Goal: Use online tool/utility: Utilize a website feature to perform a specific function

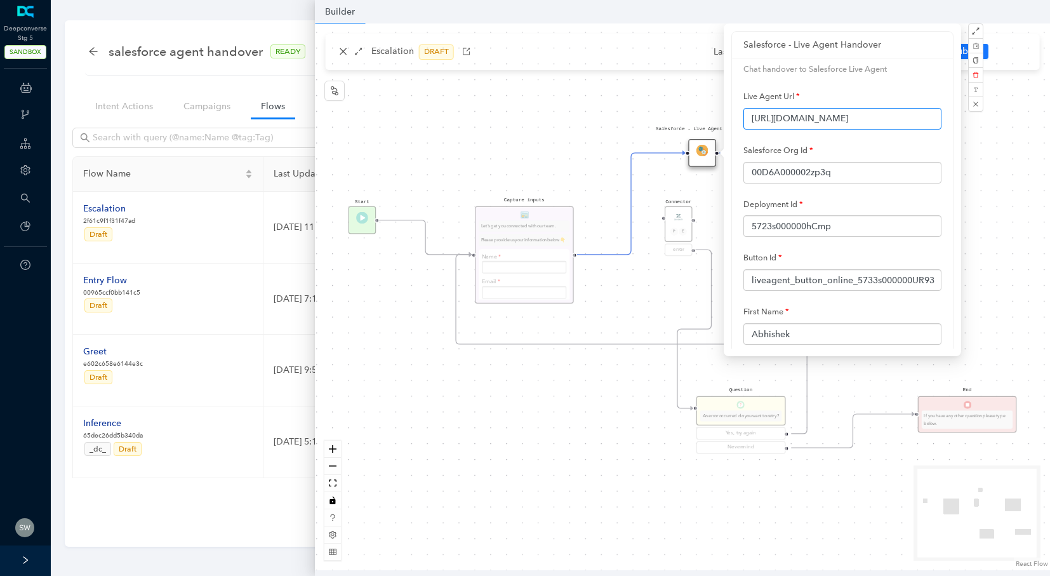
click at [881, 117] on input "[URL][DOMAIN_NAME]" at bounding box center [843, 119] width 198 height 22
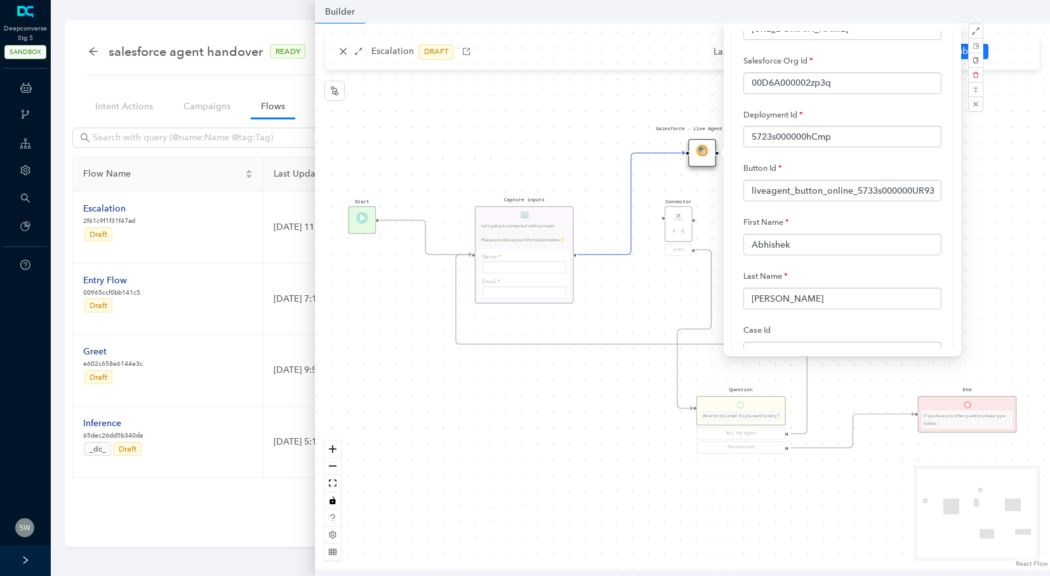
click at [595, 114] on div "Start End If you have any other question please type below. Connector P E error…" at bounding box center [682, 296] width 735 height 547
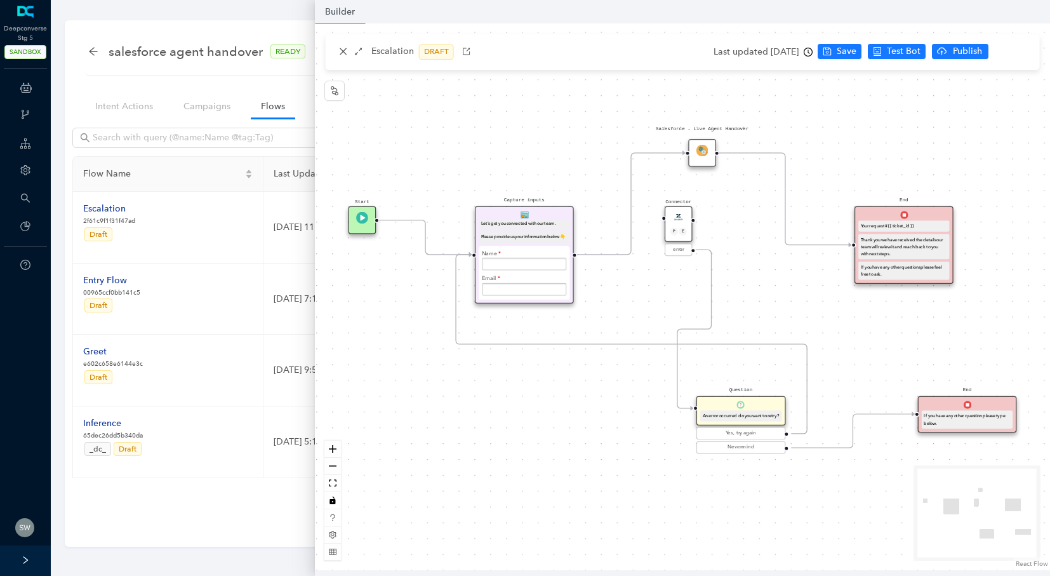
scroll to position [5, 0]
click at [893, 218] on div "End Your request # {{ ticket_id }} Thank you we have received the details our t…" at bounding box center [904, 245] width 99 height 78
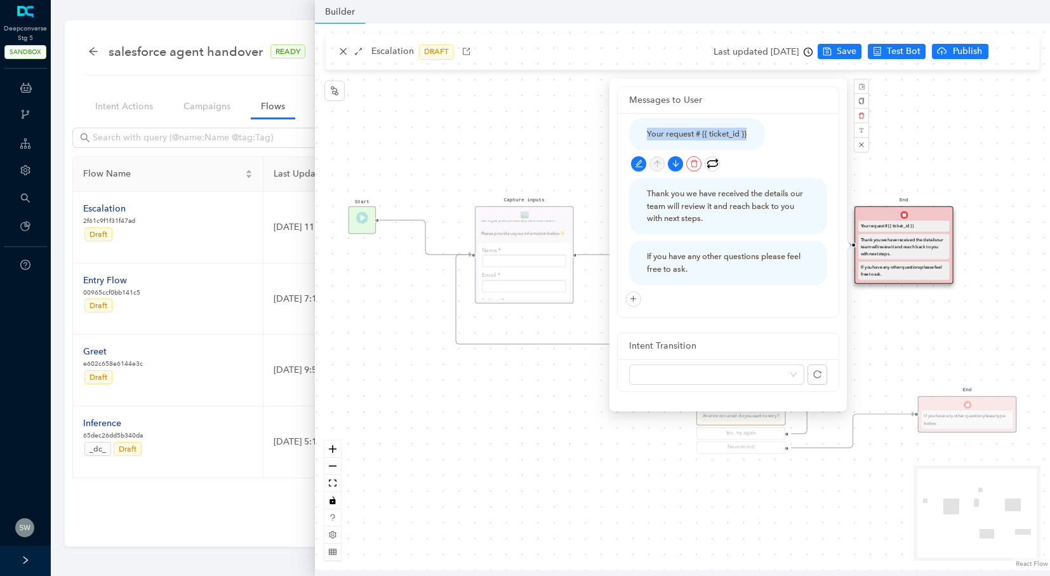
drag, startPoint x: 641, startPoint y: 131, endPoint x: 768, endPoint y: 142, distance: 127.5
click at [768, 142] on div "Your request # {{ ticket_id }}" at bounding box center [728, 134] width 198 height 32
copy div "Your request # {{ ticket_id }}"
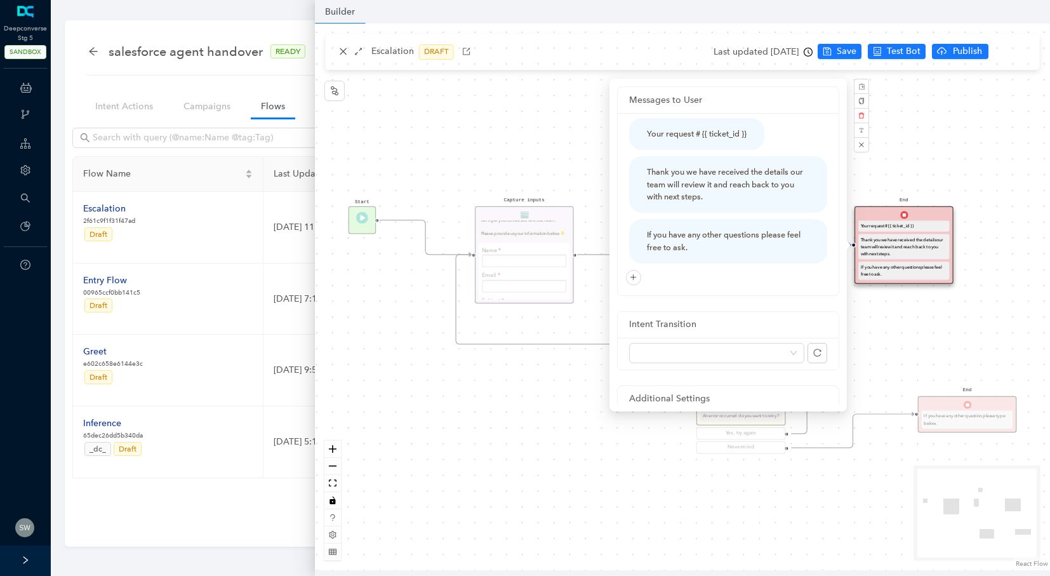
click at [933, 149] on div "Start End If you have any other question please type below. Connector P E error…" at bounding box center [682, 296] width 735 height 547
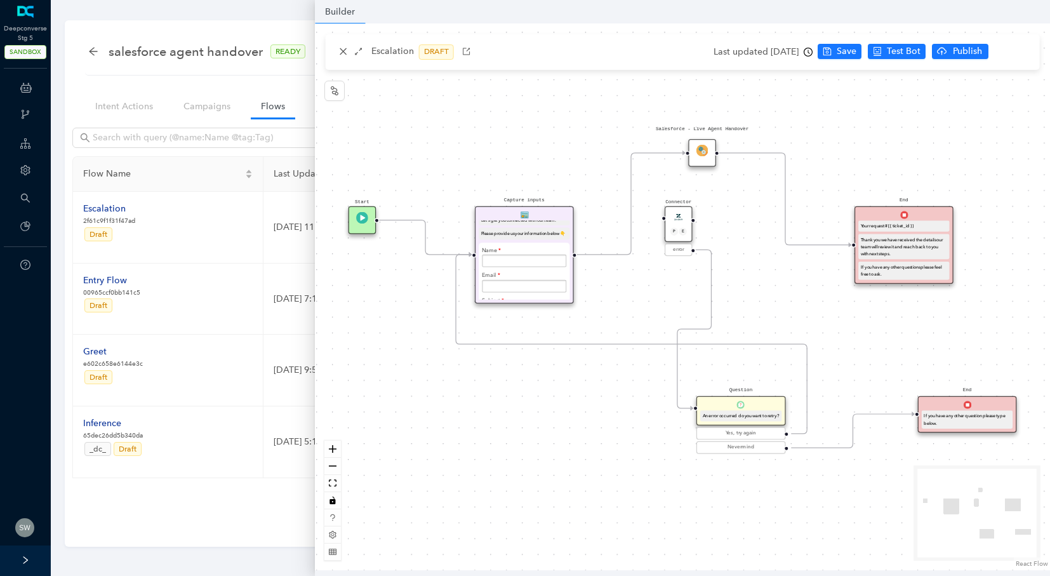
click at [697, 148] on img at bounding box center [703, 151] width 12 height 12
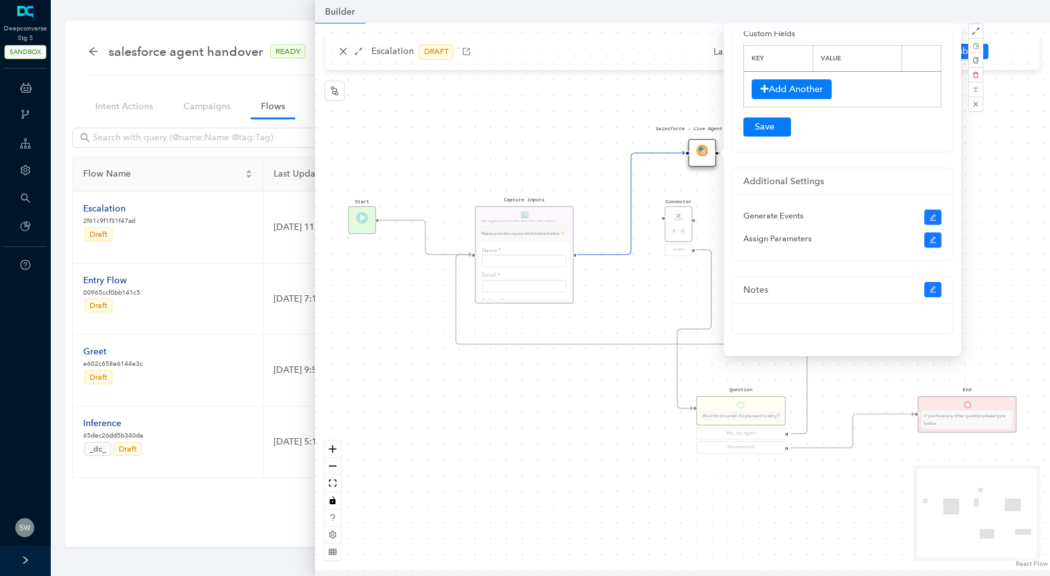
scroll to position [0, 0]
click at [1032, 166] on div "Start End If you have any other question please type below. Connector P E error…" at bounding box center [682, 296] width 735 height 547
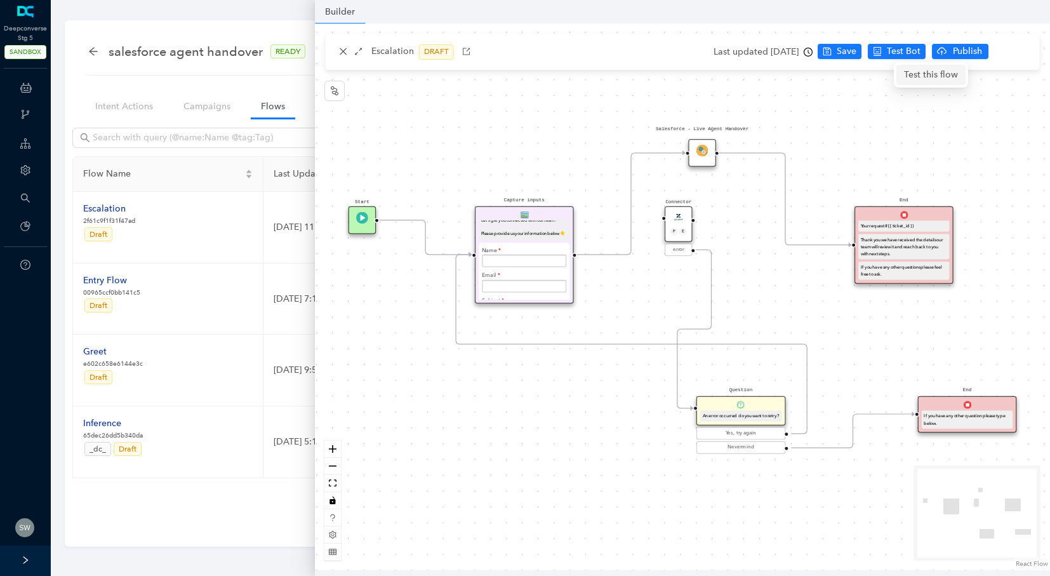
click at [916, 70] on span "Test this flow" at bounding box center [931, 75] width 54 height 14
click at [700, 149] on img at bounding box center [703, 151] width 12 height 12
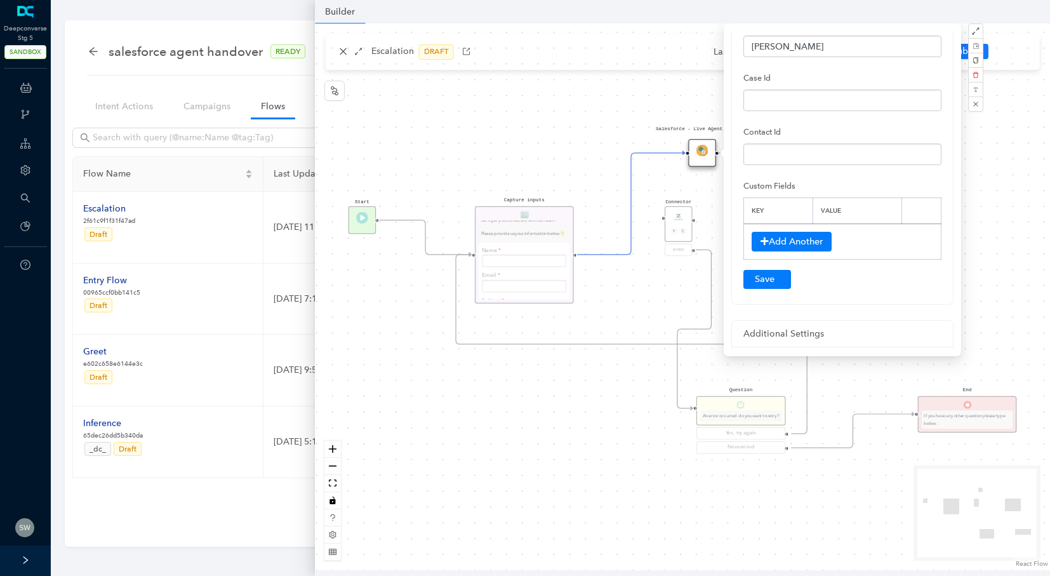
scroll to position [494, 0]
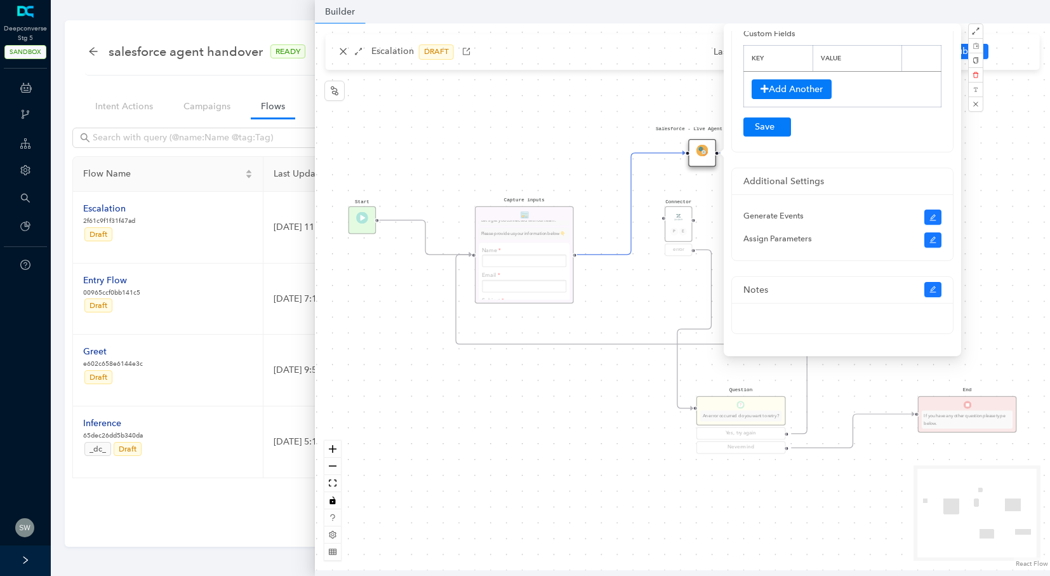
click at [1027, 172] on div "Start End If you have any other question please type below. Connector P E error…" at bounding box center [682, 296] width 735 height 547
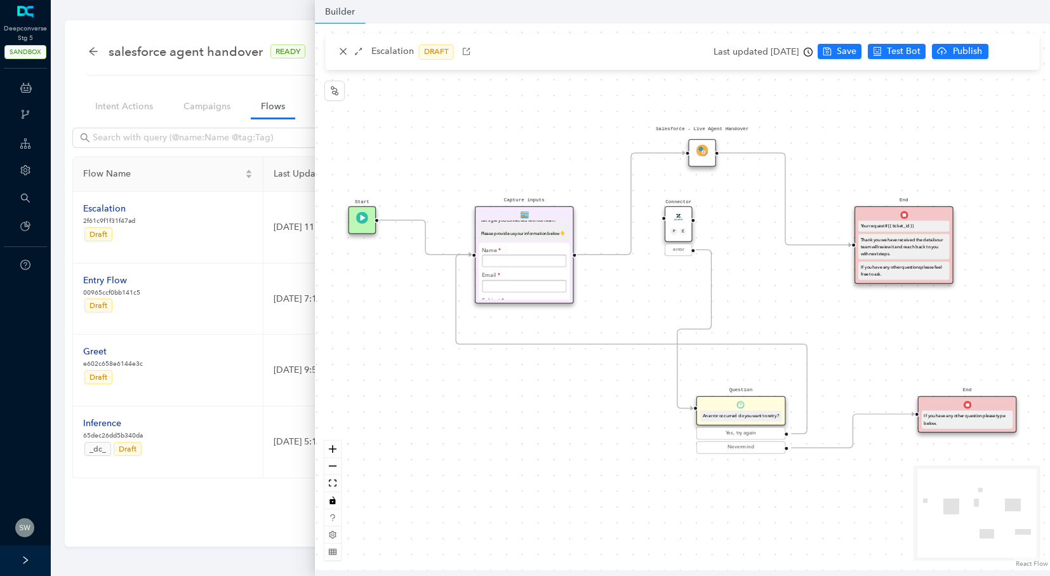
click at [885, 218] on div "End Your request # {{ ticket_id }} Thank you we have received the details our t…" at bounding box center [904, 245] width 99 height 78
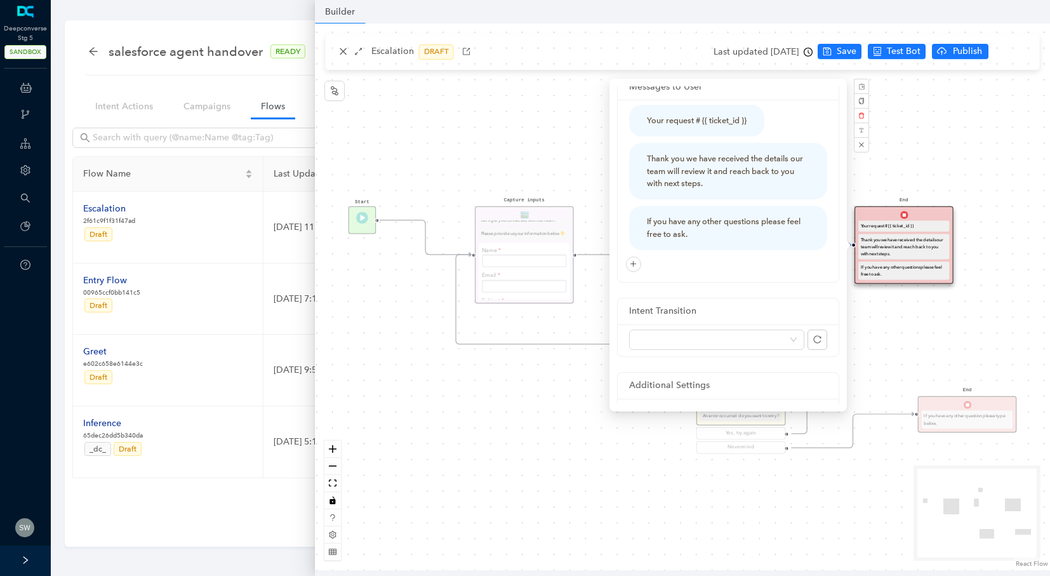
scroll to position [11, 0]
click at [909, 159] on div "Start End If you have any other question please type below. Connector P E error…" at bounding box center [682, 296] width 735 height 547
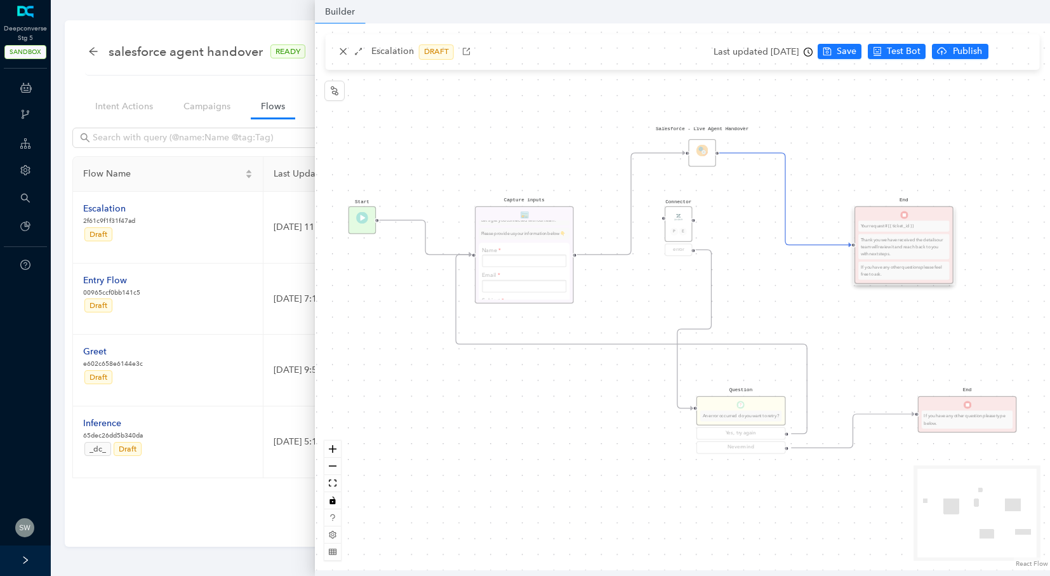
scroll to position [0, 0]
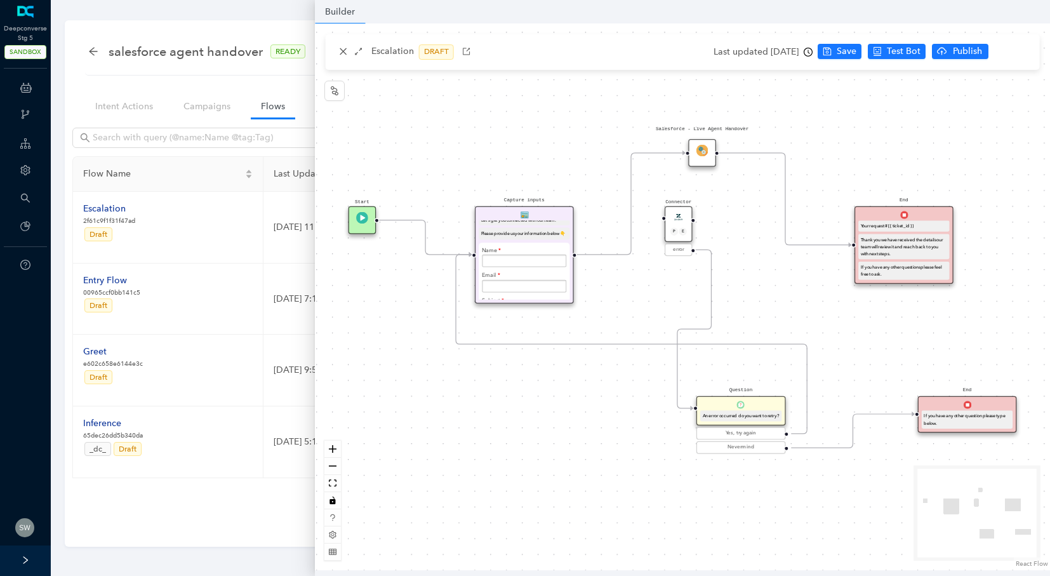
click at [674, 236] on div "P E" at bounding box center [679, 232] width 18 height 10
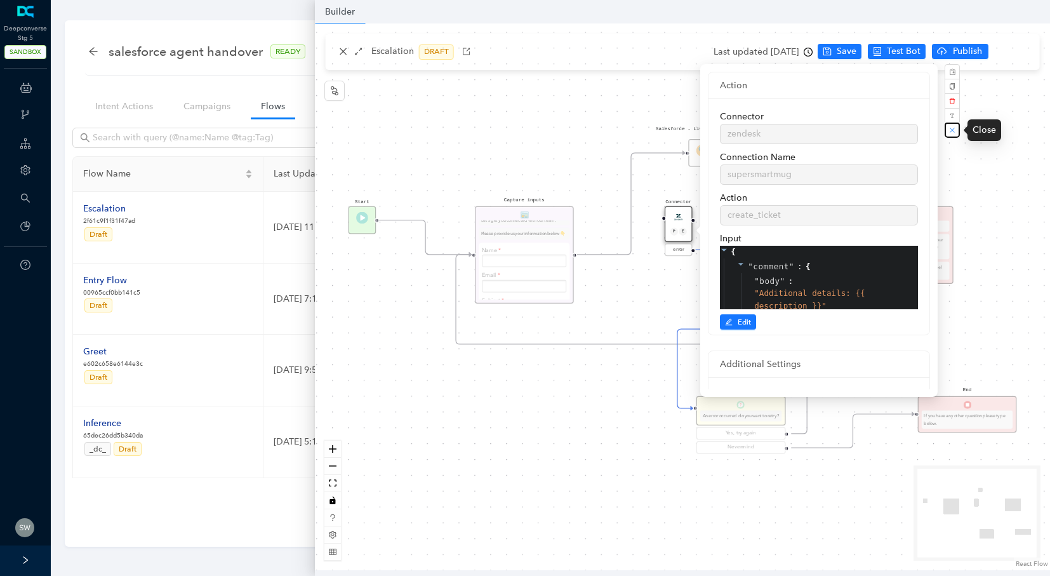
click at [951, 136] on button "button" at bounding box center [952, 130] width 15 height 15
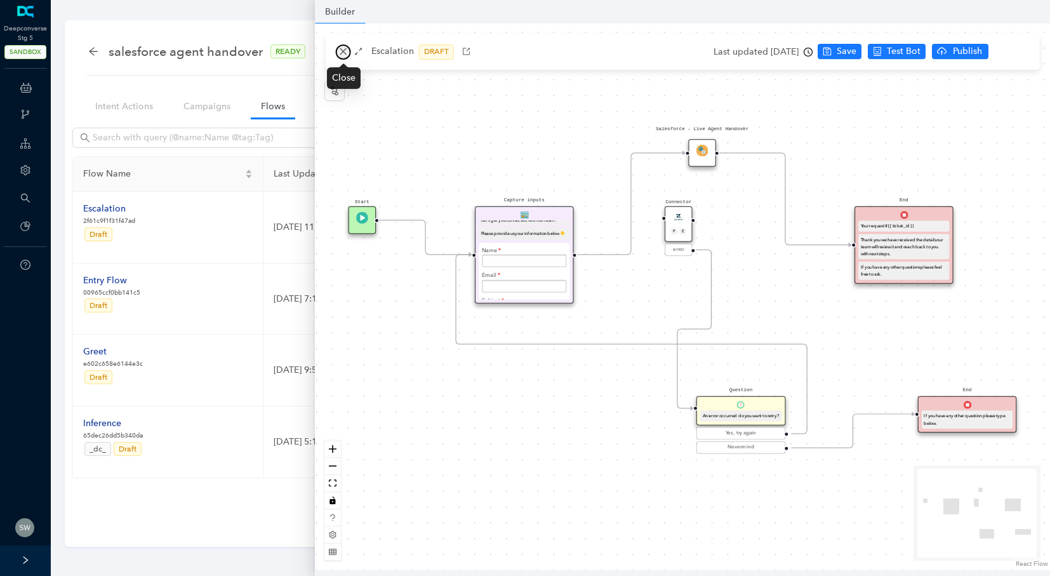
click at [344, 46] on button "button" at bounding box center [343, 51] width 15 height 15
